Goal: Information Seeking & Learning: Learn about a topic

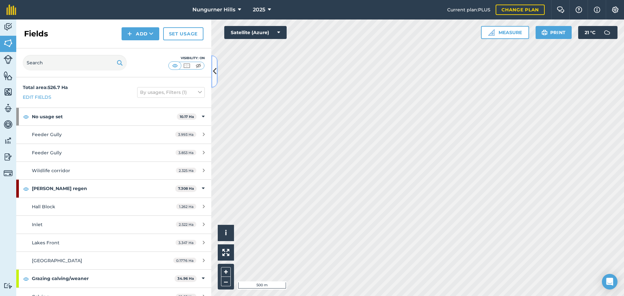
click at [214, 74] on icon at bounding box center [215, 71] width 4 height 11
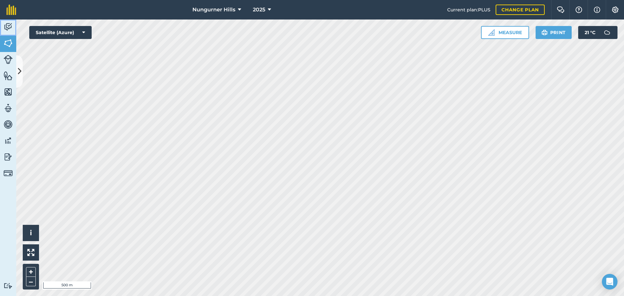
click at [6, 26] on img at bounding box center [8, 27] width 9 height 10
click at [19, 72] on icon at bounding box center [20, 71] width 4 height 11
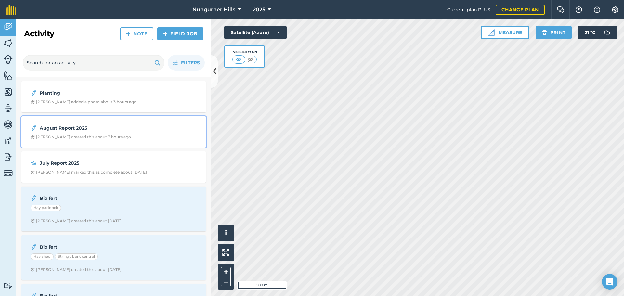
click at [62, 127] on strong "August Report 2025" at bounding box center [91, 127] width 103 height 7
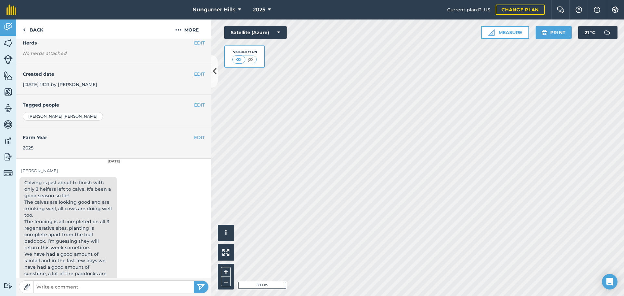
scroll to position [100, 0]
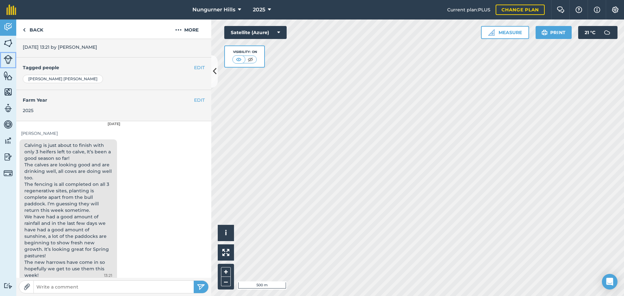
click at [8, 59] on img at bounding box center [8, 59] width 9 height 9
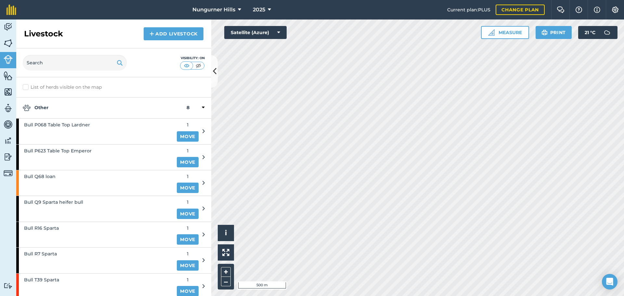
click at [202, 107] on icon at bounding box center [203, 108] width 3 height 6
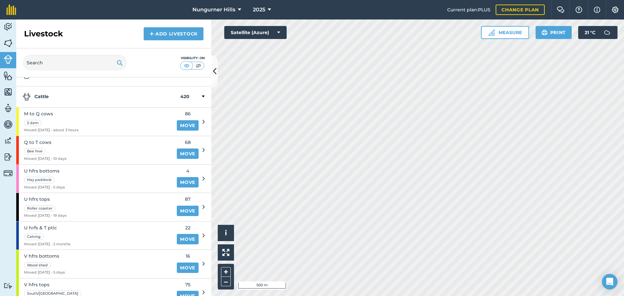
scroll to position [32, 0]
click at [6, 27] on img at bounding box center [8, 27] width 9 height 10
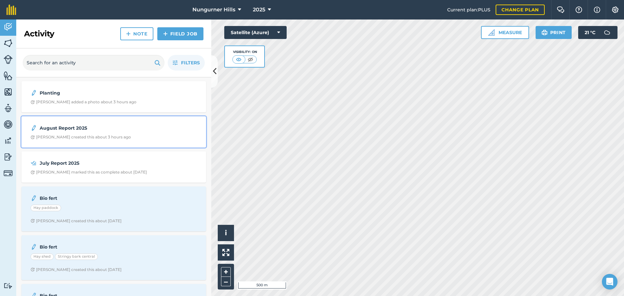
click at [58, 125] on strong "August Report 2025" at bounding box center [91, 127] width 103 height 7
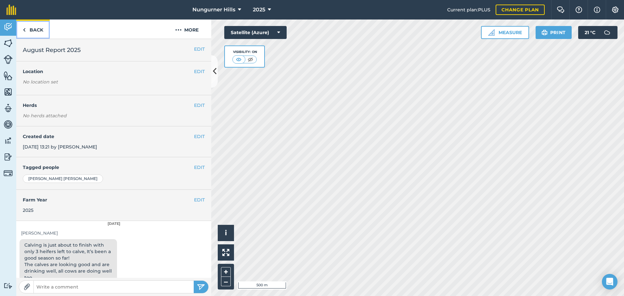
click at [27, 31] on link "Back" at bounding box center [32, 28] width 33 height 19
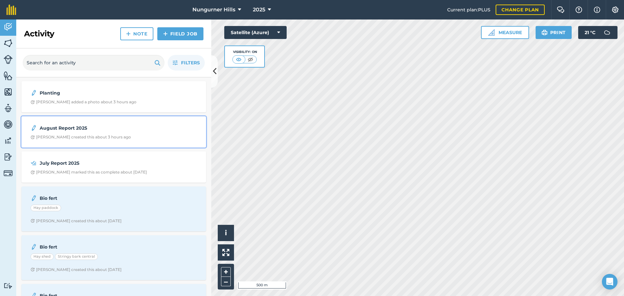
click at [55, 129] on strong "August Report 2025" at bounding box center [91, 127] width 103 height 7
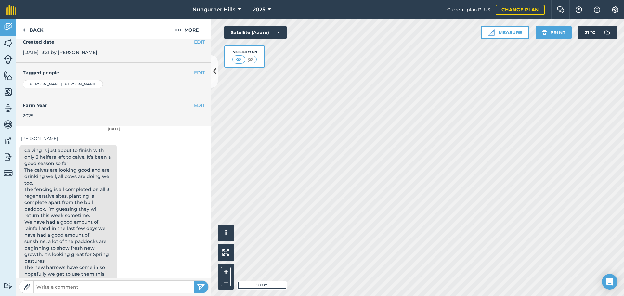
scroll to position [97, 0]
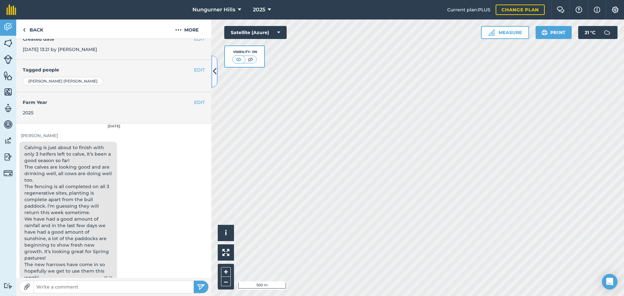
click at [214, 72] on icon at bounding box center [215, 71] width 4 height 11
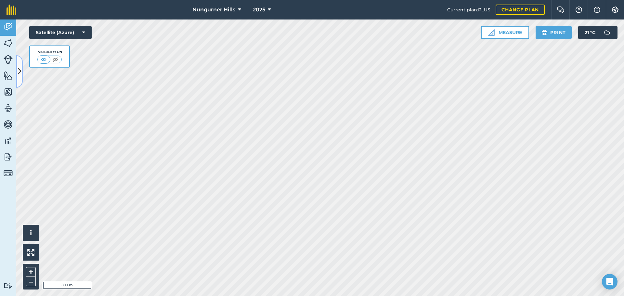
click at [19, 75] on icon at bounding box center [20, 71] width 4 height 11
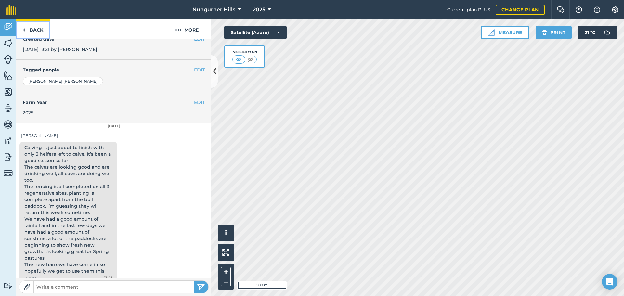
click at [36, 29] on link "Back" at bounding box center [32, 28] width 33 height 19
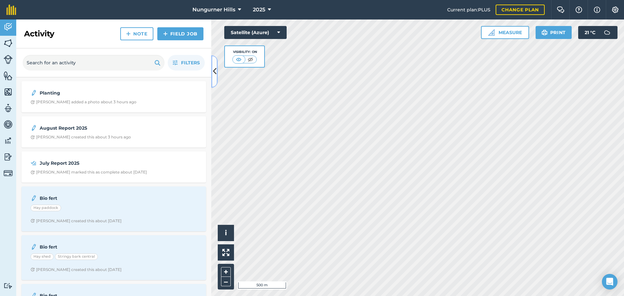
click at [214, 76] on icon at bounding box center [215, 71] width 4 height 11
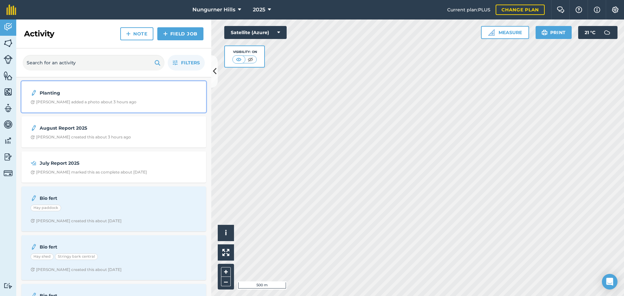
click at [57, 99] on div "Planting Peter R added a photo about 3 hours ago" at bounding box center [113, 96] width 177 height 23
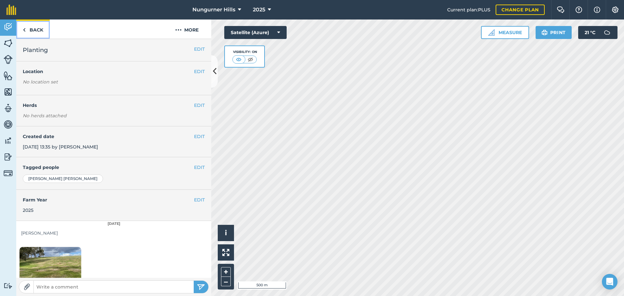
click at [37, 32] on link "Back" at bounding box center [32, 28] width 33 height 19
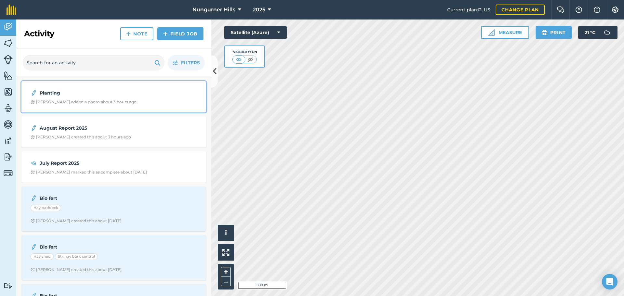
click at [49, 90] on strong "Planting" at bounding box center [91, 92] width 103 height 7
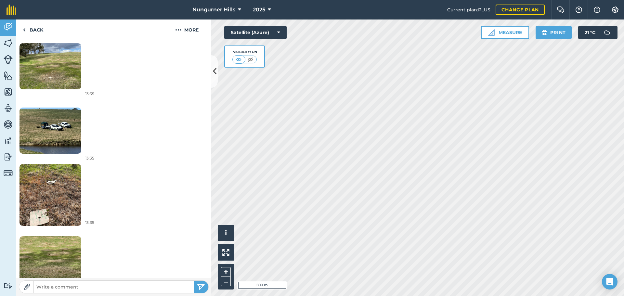
scroll to position [283, 0]
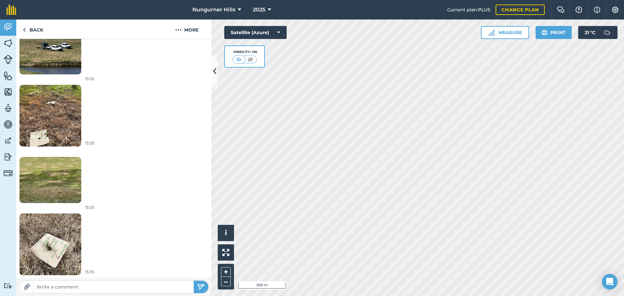
click at [49, 184] on img at bounding box center [50, 180] width 62 height 46
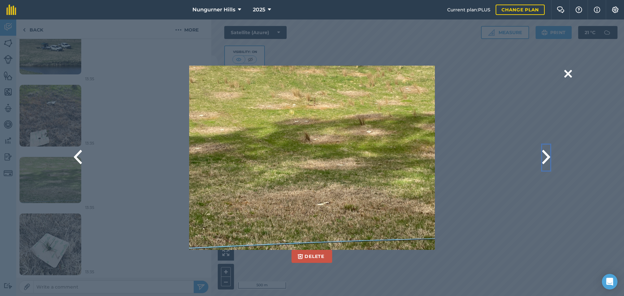
click at [547, 157] on button at bounding box center [546, 158] width 8 height 26
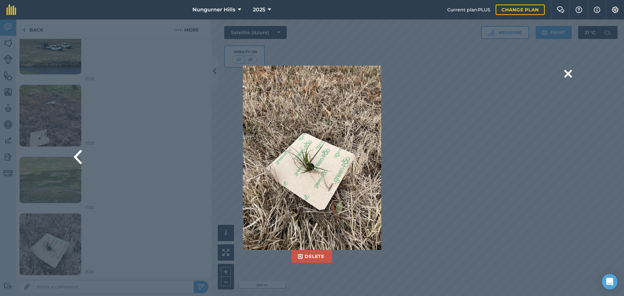
click at [215, 72] on div "Delete Are you sure you would like to delete this image? Delete" at bounding box center [311, 158] width 433 height 184
click at [36, 33] on div "Delete Are you sure you would like to delete this image? Delete" at bounding box center [312, 157] width 624 height 277
click at [35, 28] on div "Delete Are you sure you would like to delete this image? Delete" at bounding box center [312, 157] width 624 height 277
click at [569, 73] on button at bounding box center [568, 74] width 8 height 17
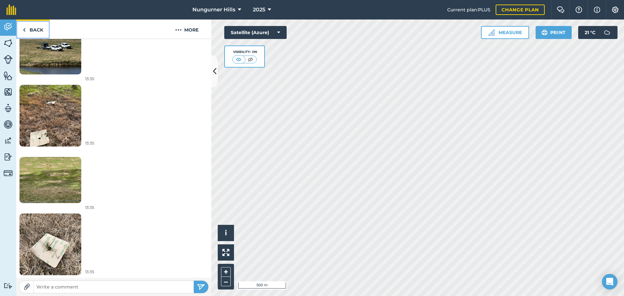
click at [39, 29] on link "Back" at bounding box center [32, 28] width 33 height 19
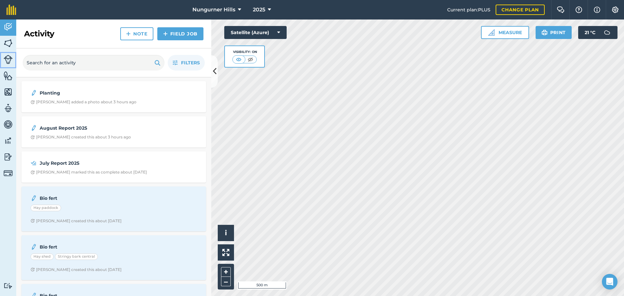
click at [9, 60] on img at bounding box center [8, 59] width 9 height 9
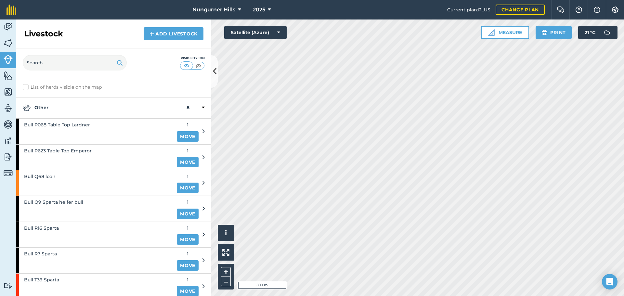
click at [202, 107] on icon at bounding box center [203, 108] width 3 height 6
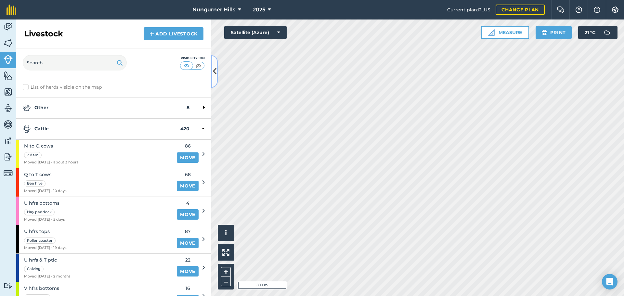
click at [214, 74] on icon at bounding box center [215, 71] width 4 height 11
